Goal: Information Seeking & Learning: Learn about a topic

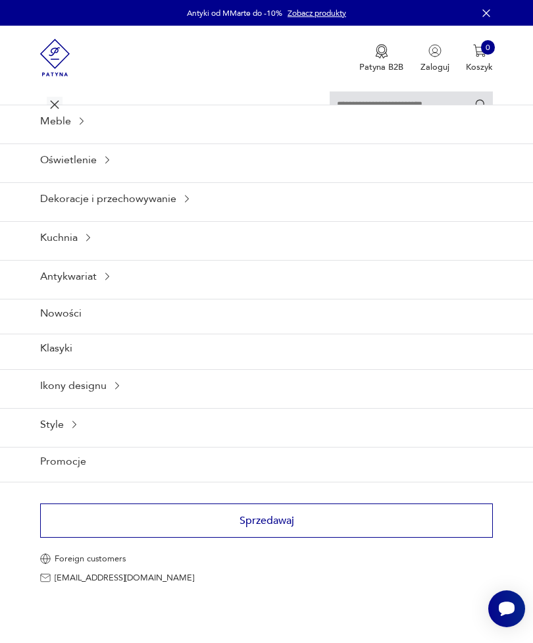
click at [90, 243] on icon at bounding box center [88, 237] width 11 height 11
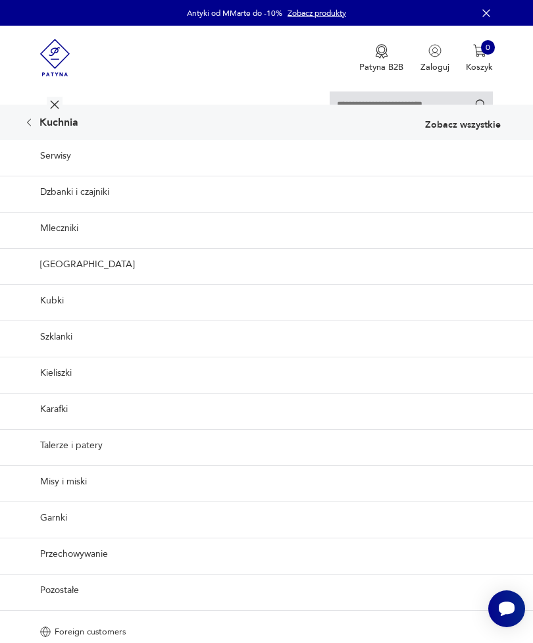
click at [459, 130] on p "Zobacz wszystkie" at bounding box center [463, 124] width 76 height 9
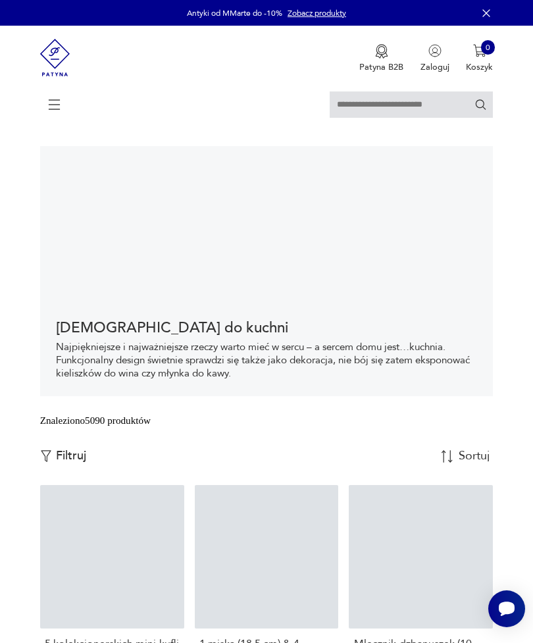
scroll to position [325, 0]
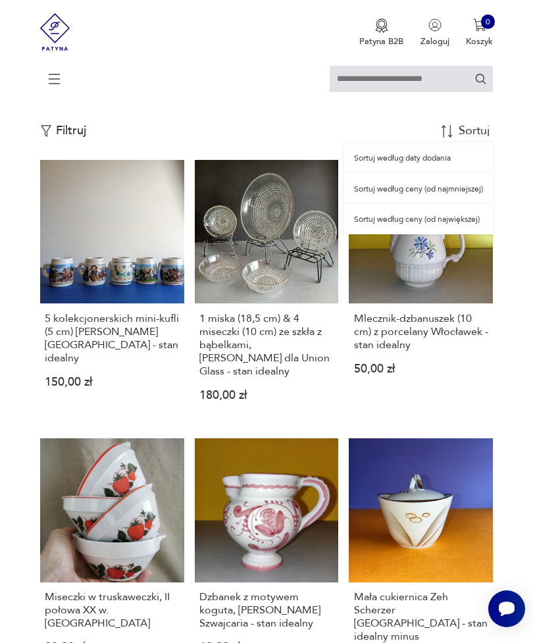
click at [415, 173] on div "Sortuj według daty dodania" at bounding box center [418, 158] width 149 height 30
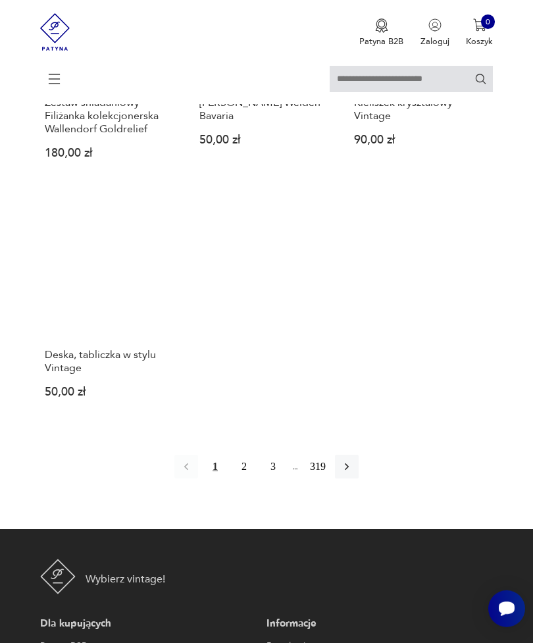
scroll to position [1625, 0]
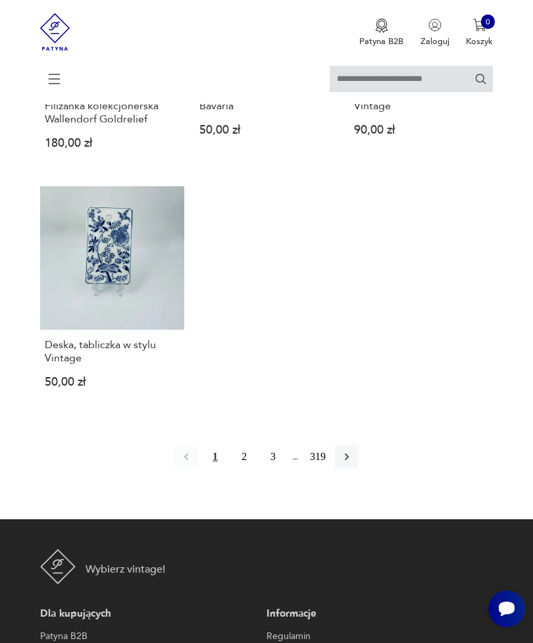
click at [240, 468] on button "2" at bounding box center [244, 457] width 24 height 24
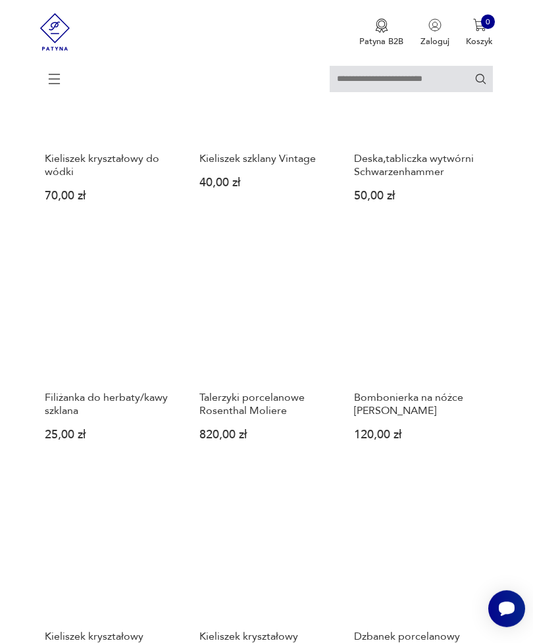
scroll to position [1016, 0]
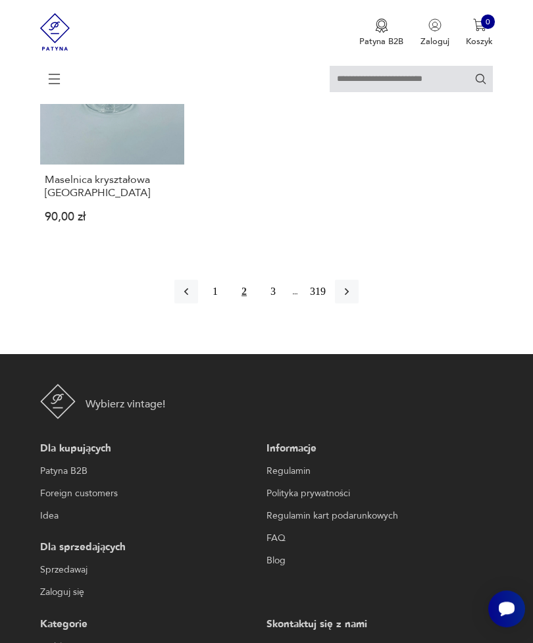
click at [351, 298] on icon "button" at bounding box center [346, 291] width 13 height 13
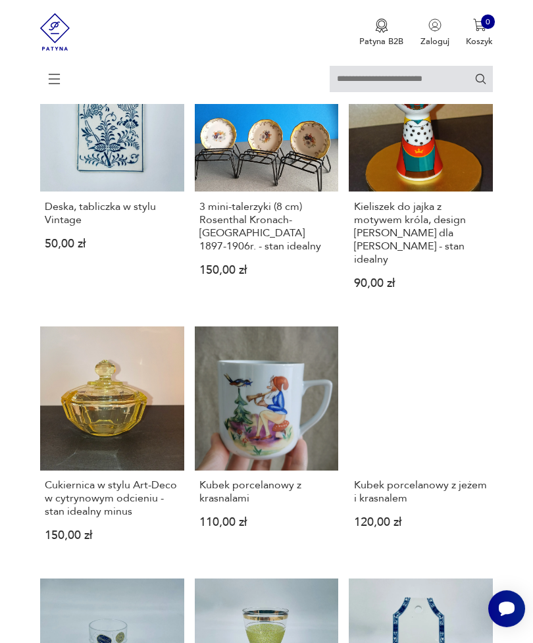
scroll to position [254, 0]
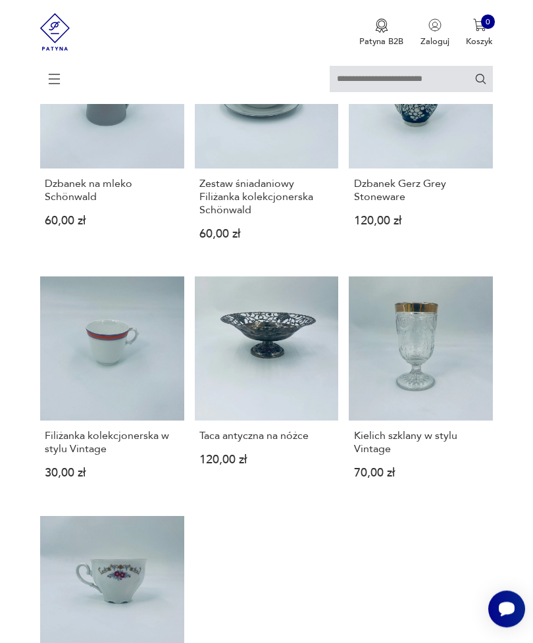
click at [57, 80] on icon at bounding box center [55, 79] width 46 height 46
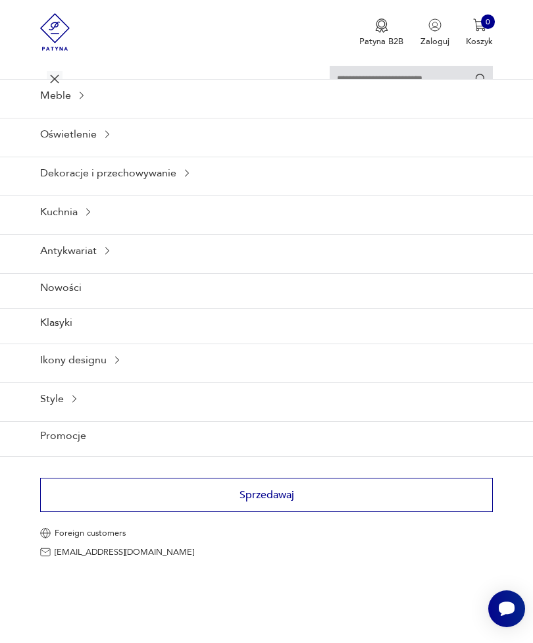
click at [82, 99] on icon at bounding box center [82, 95] width 4 height 7
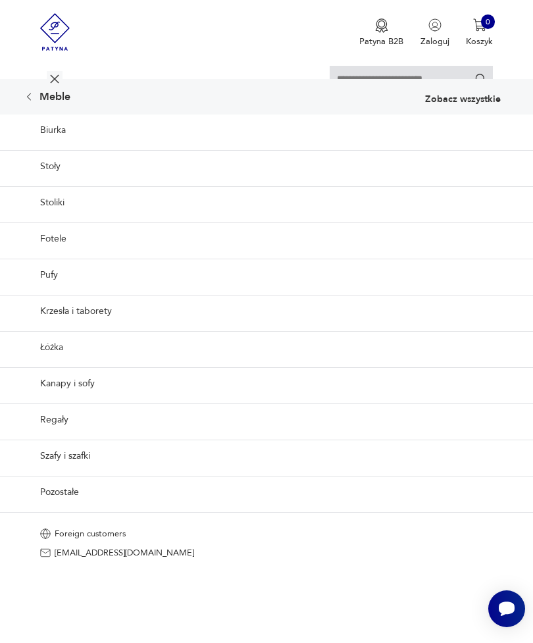
click at [469, 95] on div "Meble Zobacz wszystkie" at bounding box center [266, 97] width 533 height 36
click at [468, 95] on div "Meble Zobacz wszystkie" at bounding box center [266, 97] width 533 height 36
click at [460, 104] on p "Zobacz wszystkie" at bounding box center [463, 99] width 76 height 9
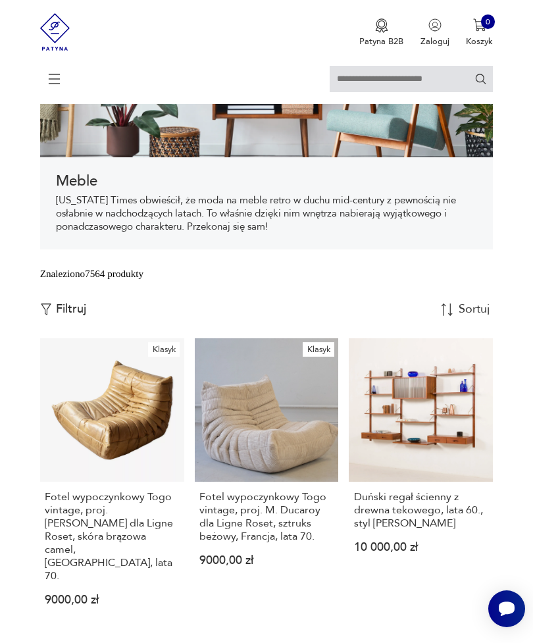
scroll to position [147, 0]
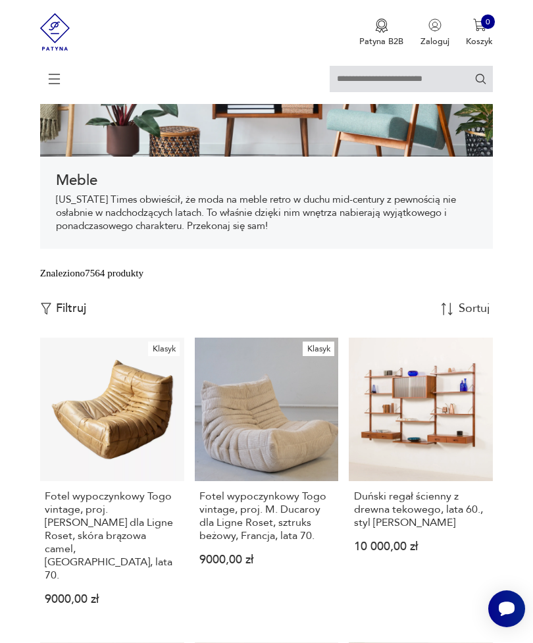
click at [452, 315] on img "button" at bounding box center [447, 309] width 12 height 12
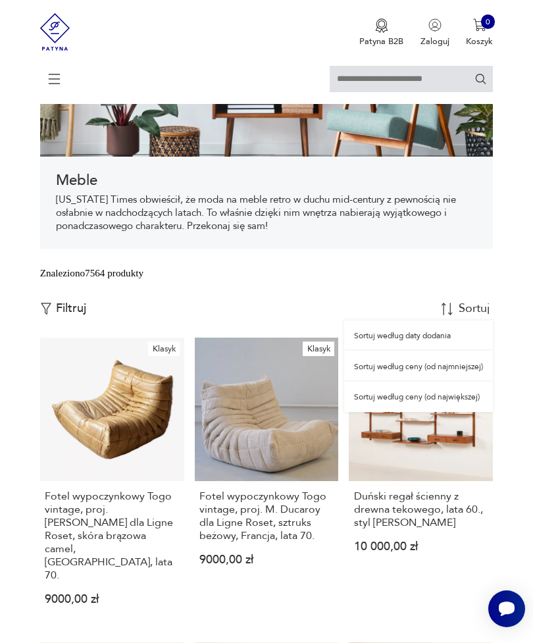
click at [438, 351] on div "Sortuj według daty dodania" at bounding box center [418, 335] width 149 height 30
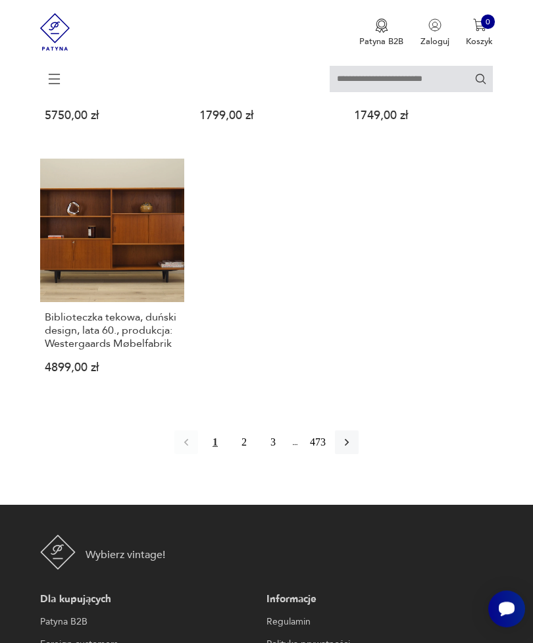
scroll to position [1745, 0]
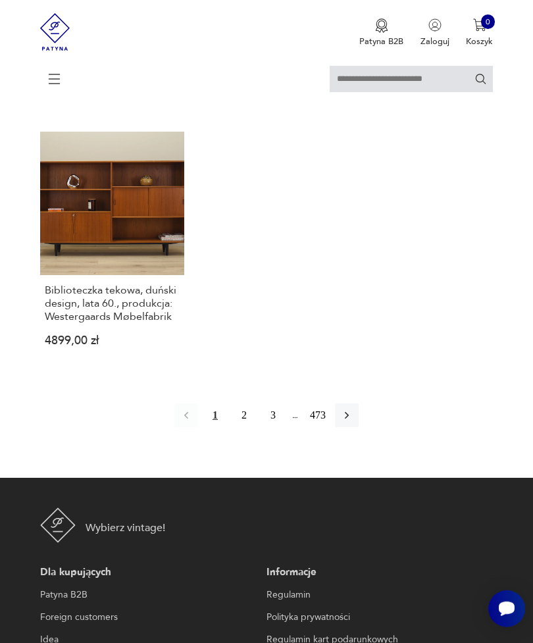
click at [353, 422] on icon "button" at bounding box center [346, 414] width 13 height 13
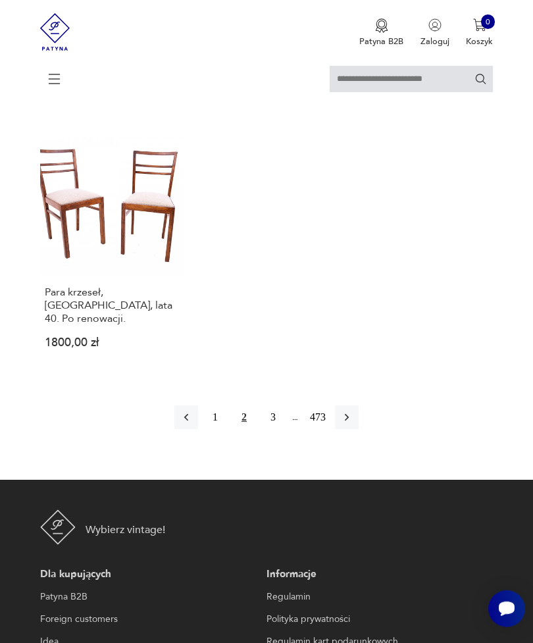
scroll to position [1761, 0]
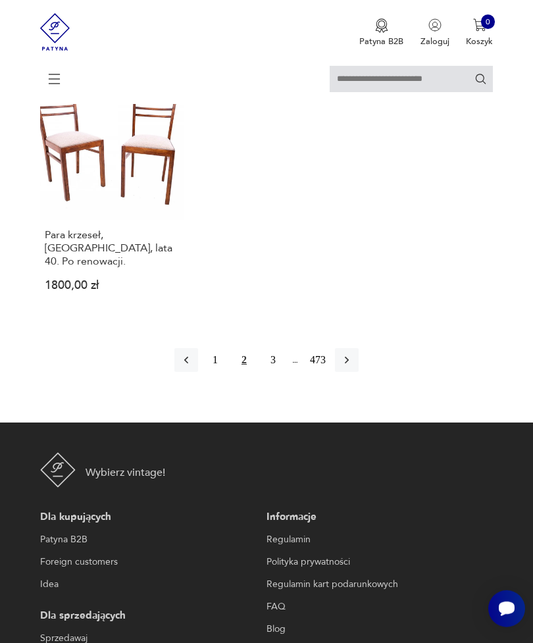
click at [349, 364] on icon "button" at bounding box center [347, 359] width 4 height 7
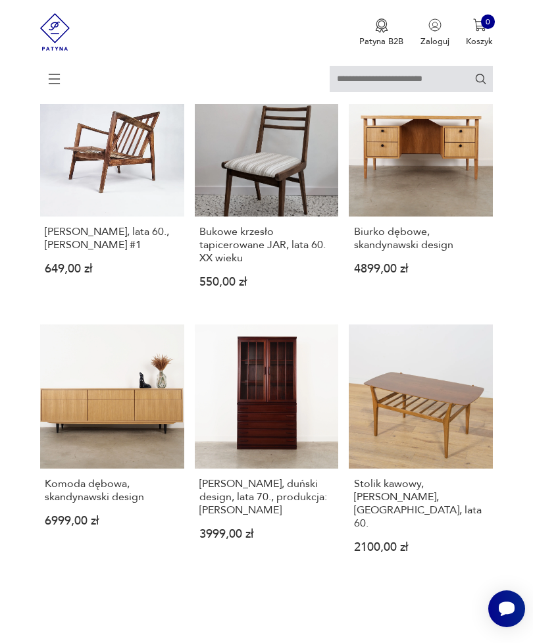
scroll to position [1195, 0]
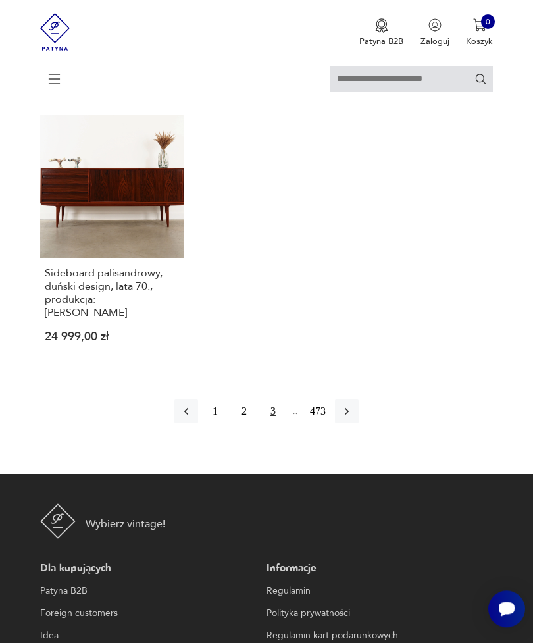
click at [353, 418] on icon "button" at bounding box center [346, 411] width 13 height 13
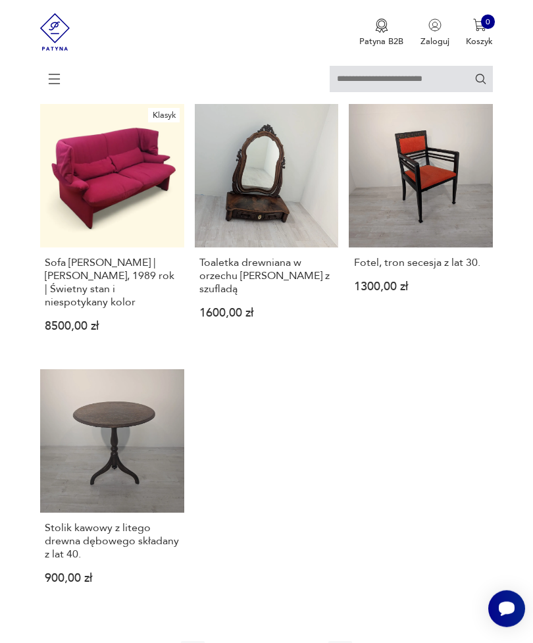
scroll to position [1646, 0]
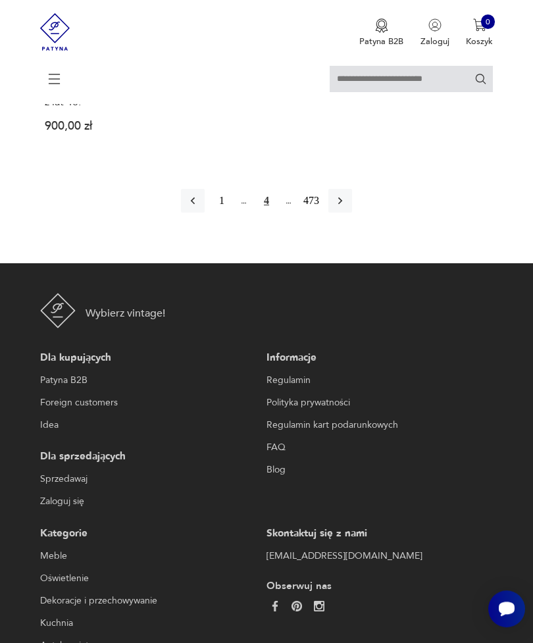
click at [347, 207] on icon "button" at bounding box center [339, 200] width 13 height 13
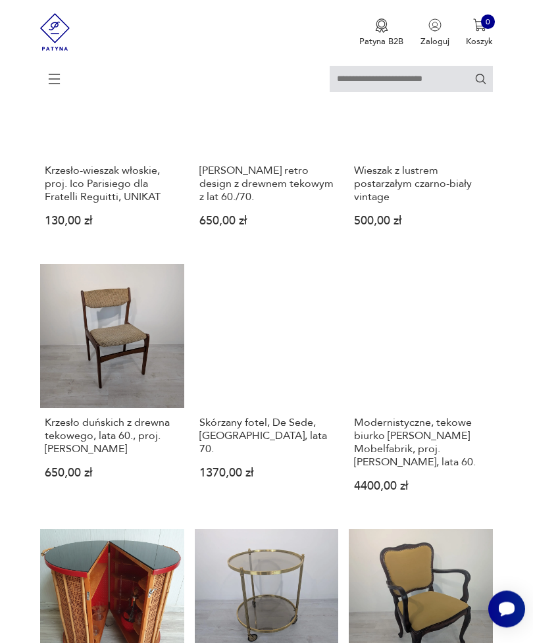
scroll to position [497, 0]
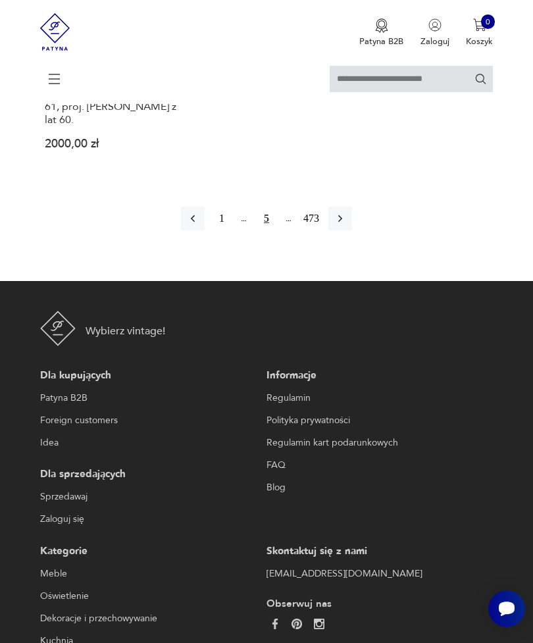
click at [347, 225] on icon "button" at bounding box center [339, 218] width 13 height 13
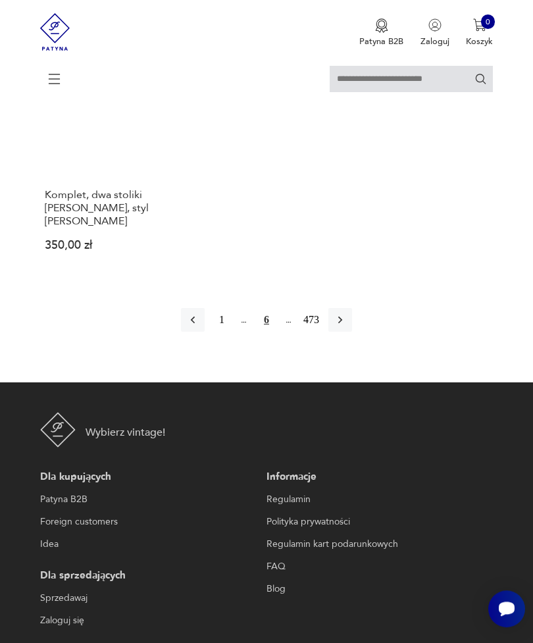
scroll to position [1805, 0]
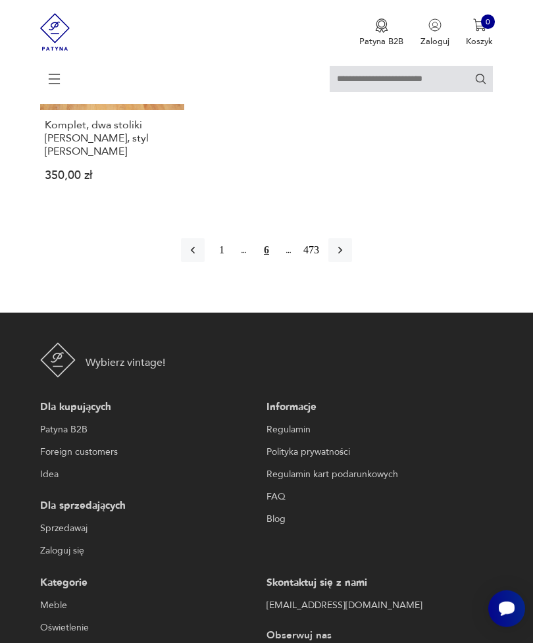
click at [347, 257] on icon "button" at bounding box center [339, 249] width 13 height 13
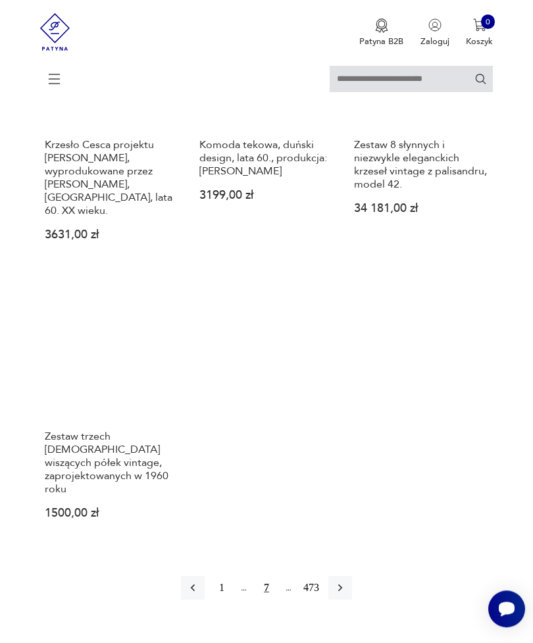
scroll to position [1566, 0]
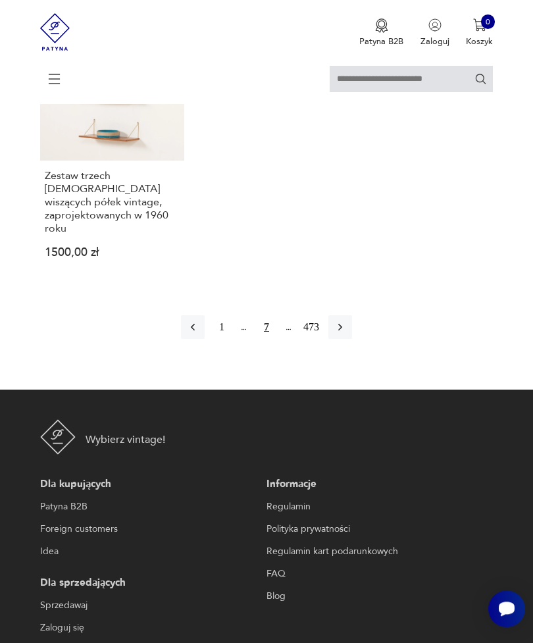
click at [347, 333] on icon "button" at bounding box center [339, 326] width 13 height 13
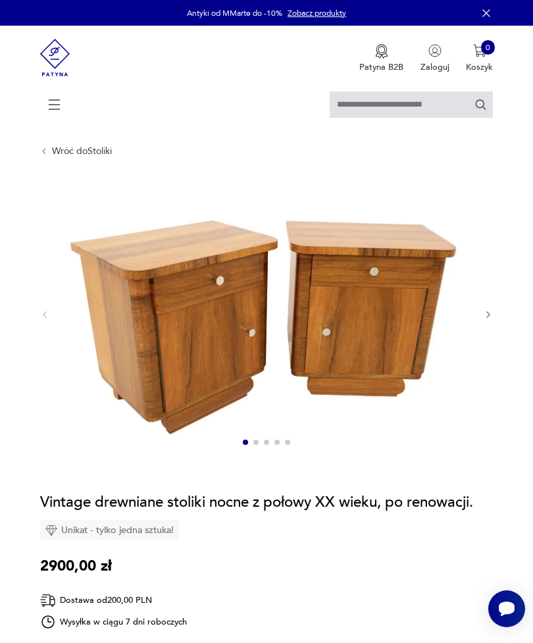
click at [483, 320] on icon "button" at bounding box center [488, 315] width 10 height 10
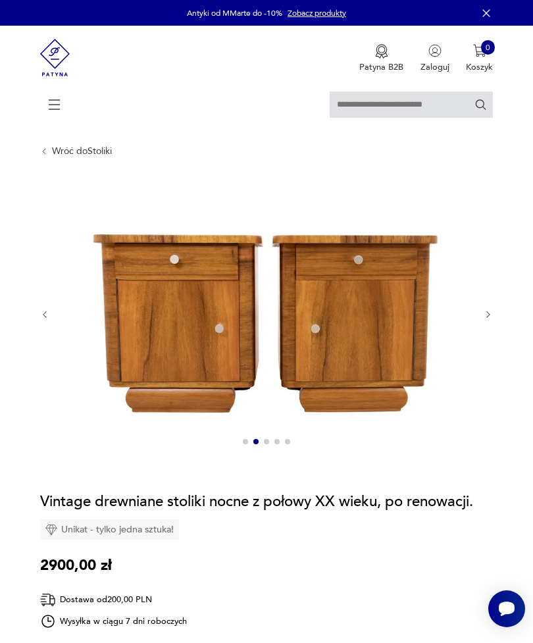
click at [483, 320] on icon "button" at bounding box center [488, 315] width 10 height 10
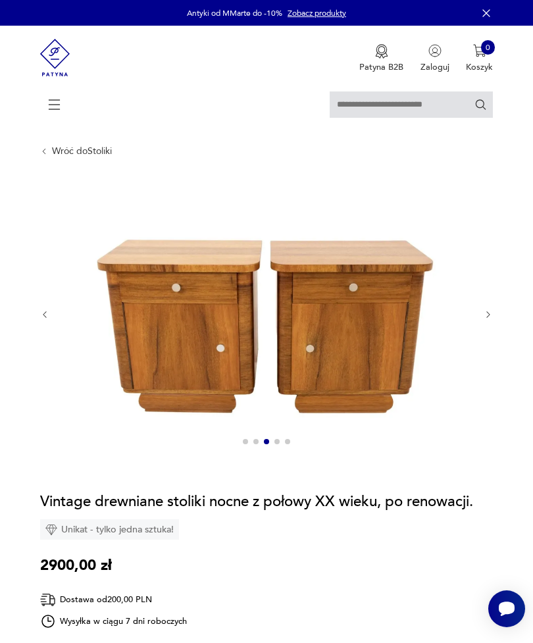
click at [479, 330] on div at bounding box center [266, 315] width 453 height 274
click at [486, 320] on icon "button" at bounding box center [488, 315] width 10 height 10
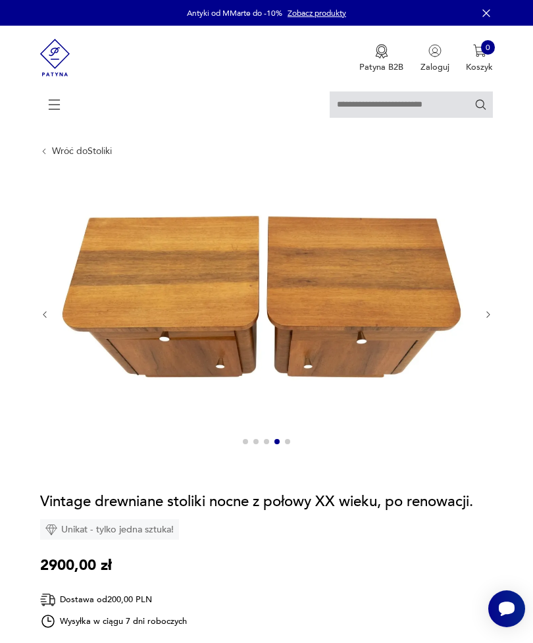
click at [484, 320] on icon "button" at bounding box center [488, 315] width 10 height 10
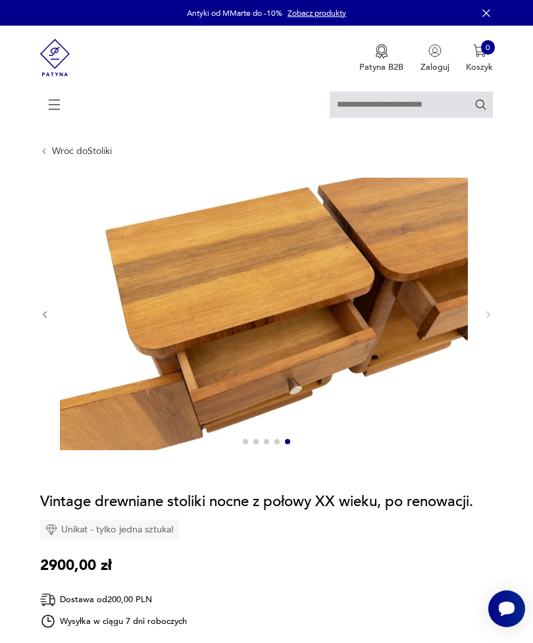
click at [481, 329] on div at bounding box center [266, 315] width 453 height 274
click at [479, 330] on div at bounding box center [266, 315] width 453 height 274
click at [479, 329] on div at bounding box center [266, 315] width 453 height 274
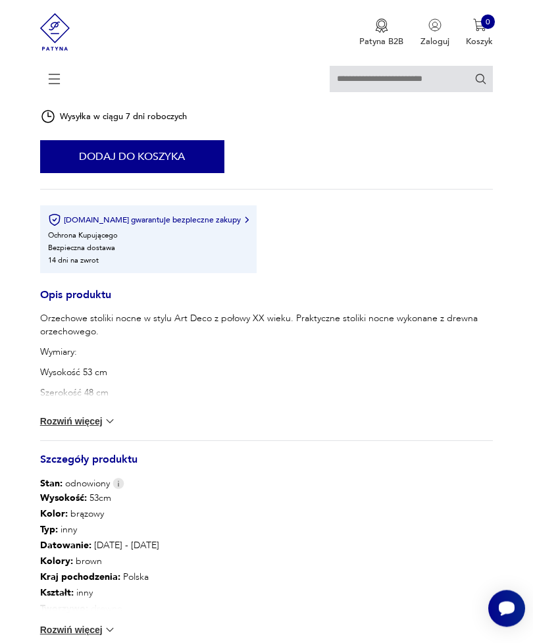
scroll to position [589, 0]
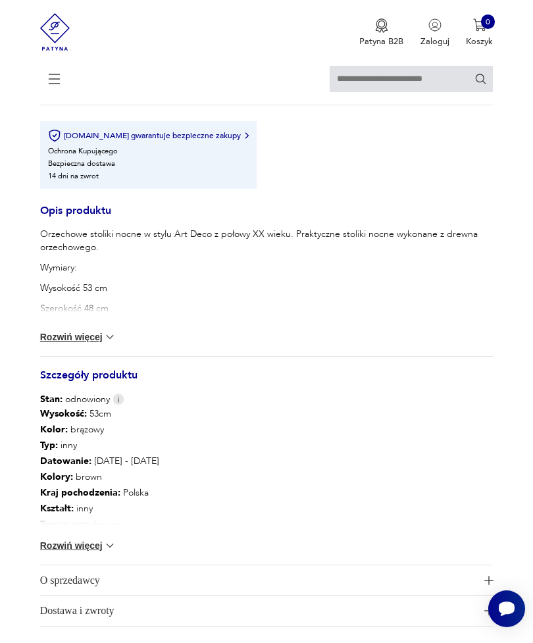
click at [102, 343] on button "Rozwiń więcej" at bounding box center [78, 336] width 76 height 13
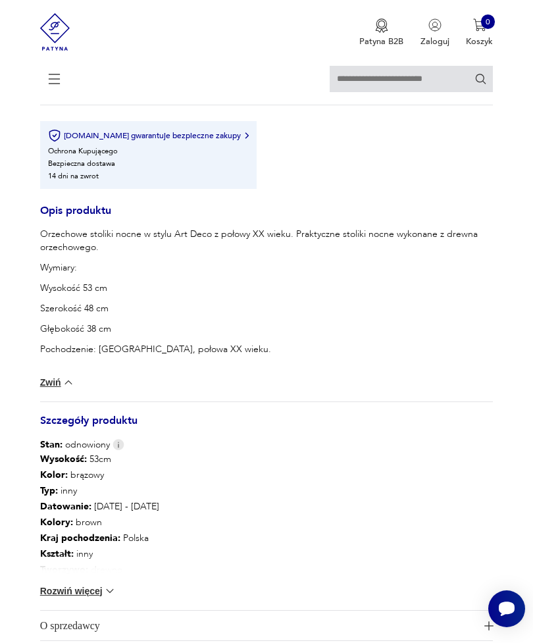
click at [121, 450] on img at bounding box center [118, 444] width 12 height 11
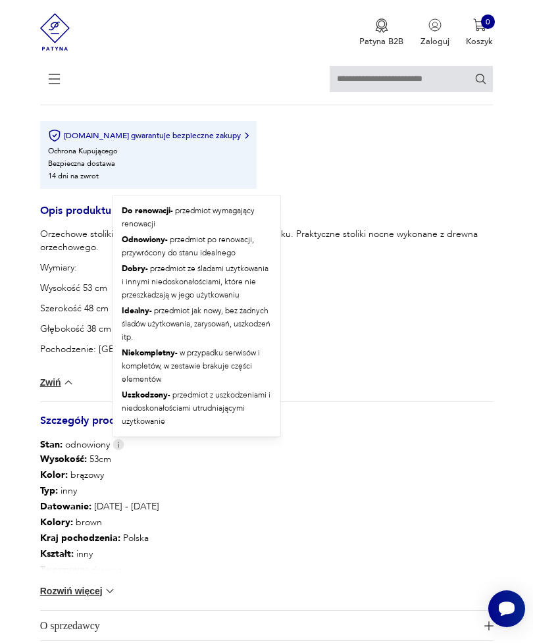
click at [398, 301] on div "Orzechowe stoliki nocne w stylu Art Deco z połowy XX wieku. Praktyczne stoliki …" at bounding box center [266, 292] width 453 height 128
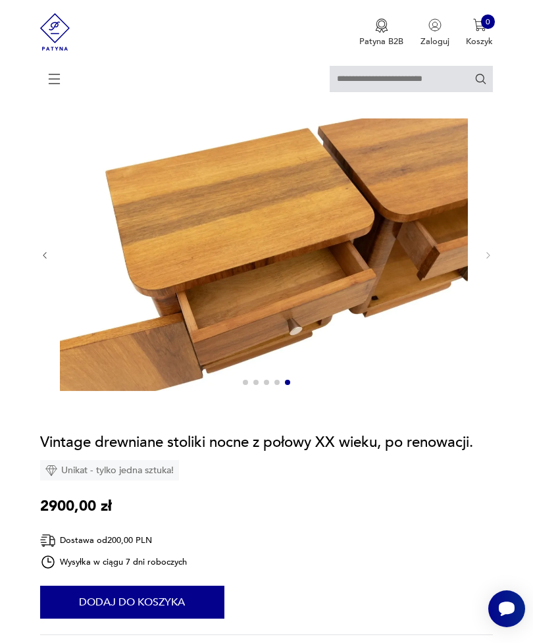
scroll to position [0, 0]
